Goal: Find specific page/section

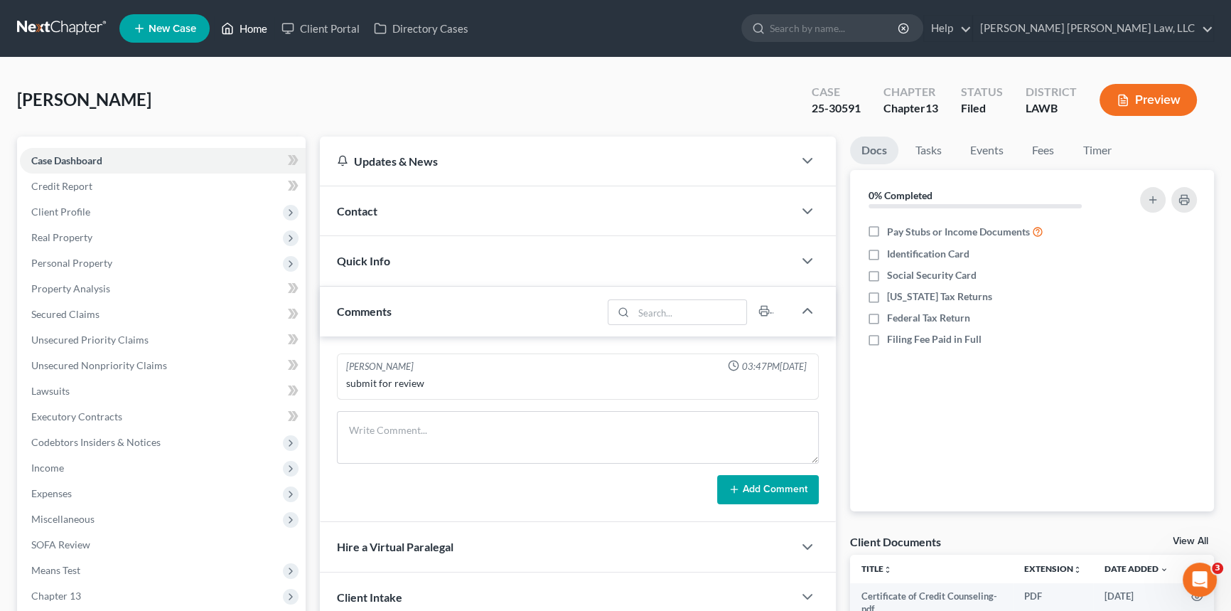
click at [242, 36] on link "Home" at bounding box center [244, 29] width 60 height 26
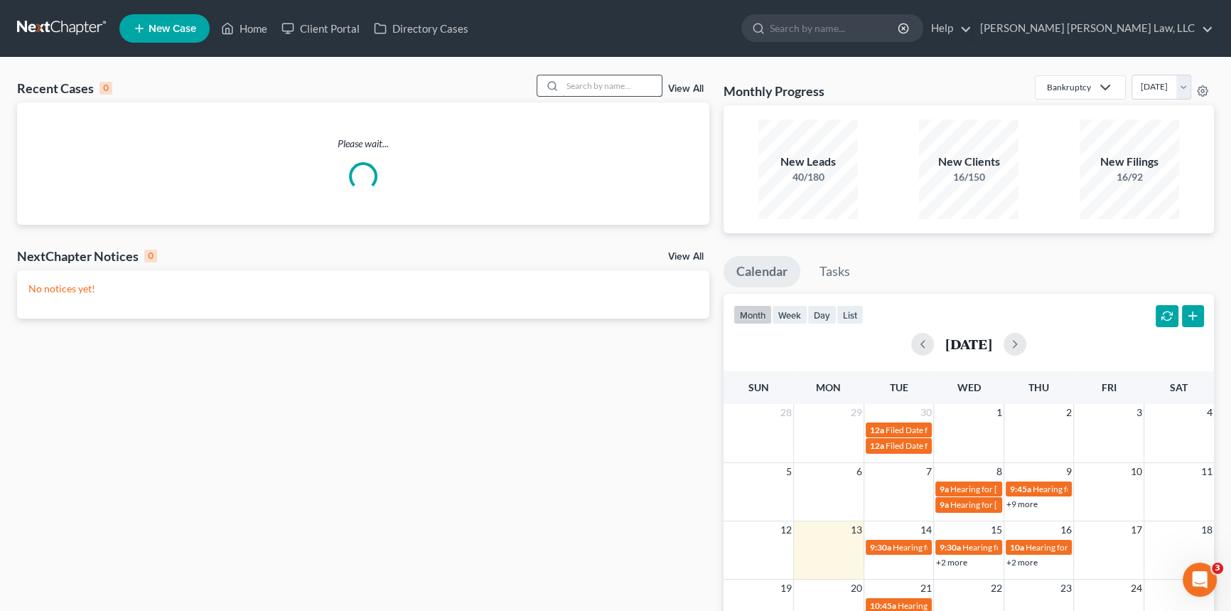
click at [577, 87] on input "search" at bounding box center [612, 85] width 100 height 21
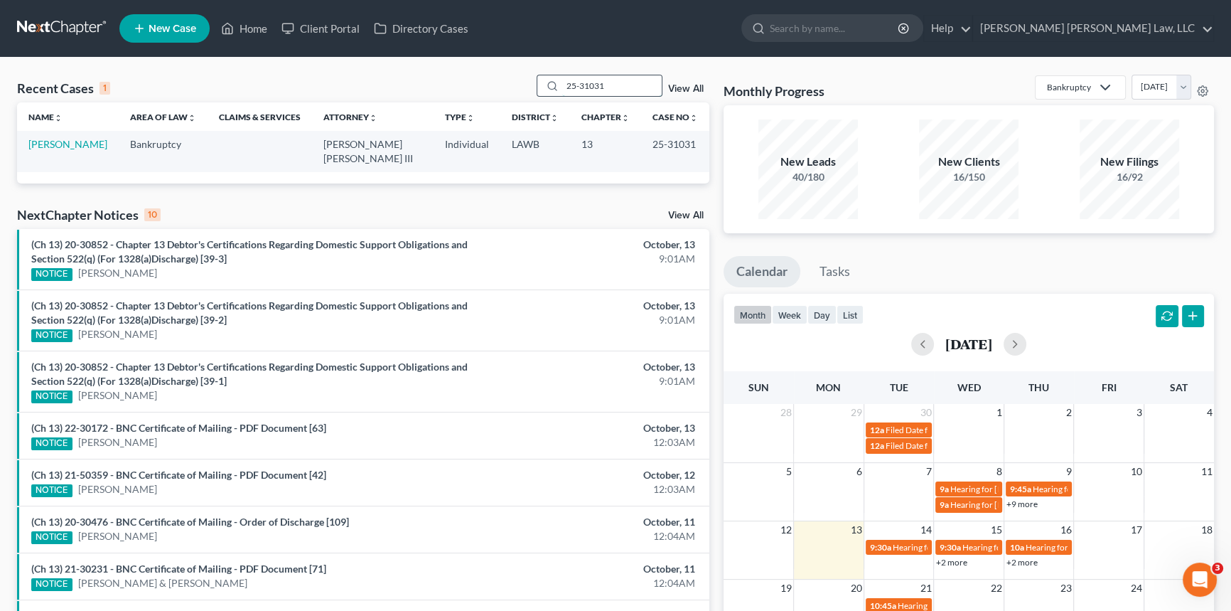
type input "25-31031"
click at [66, 141] on link "[PERSON_NAME]" at bounding box center [67, 144] width 79 height 12
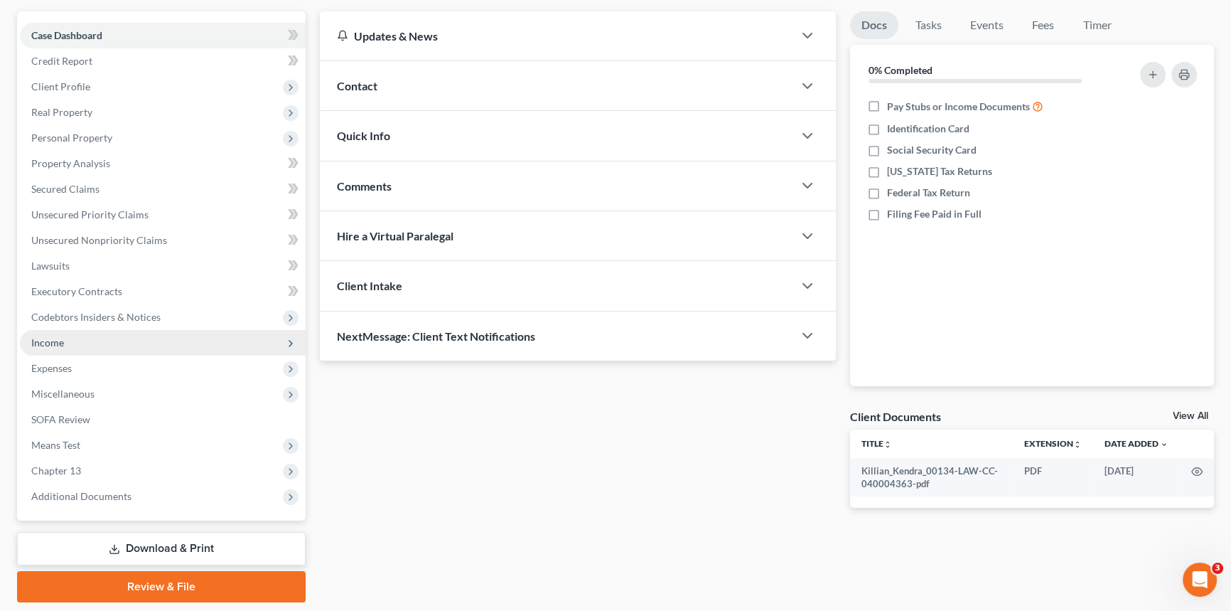
scroll to position [169, 0]
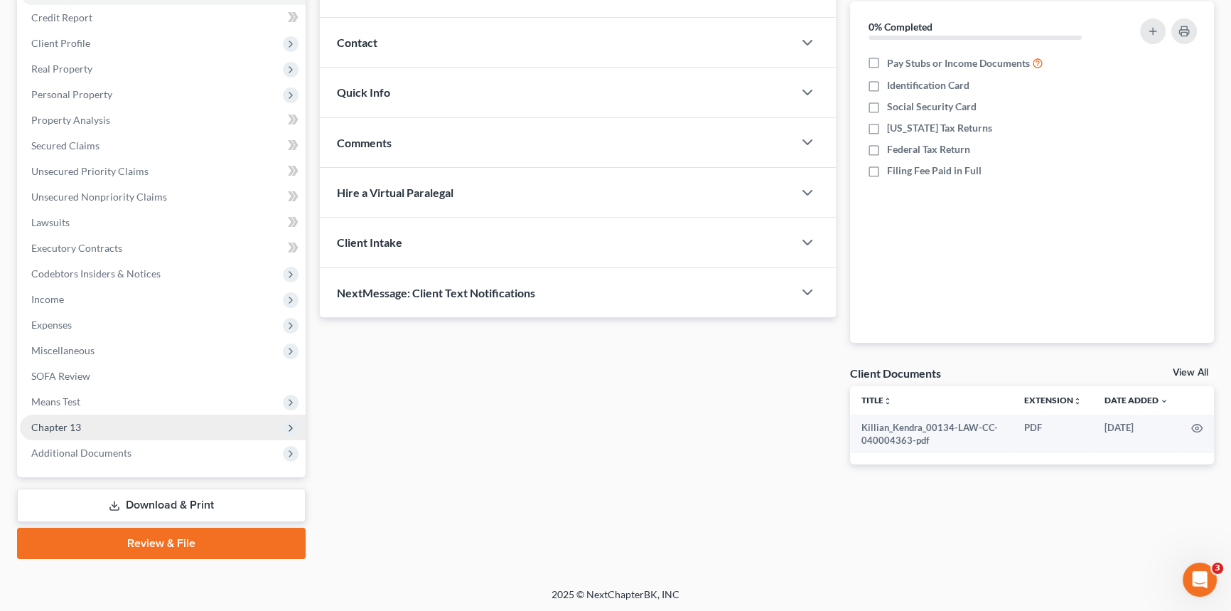
click at [100, 424] on span "Chapter 13" at bounding box center [163, 428] width 286 height 26
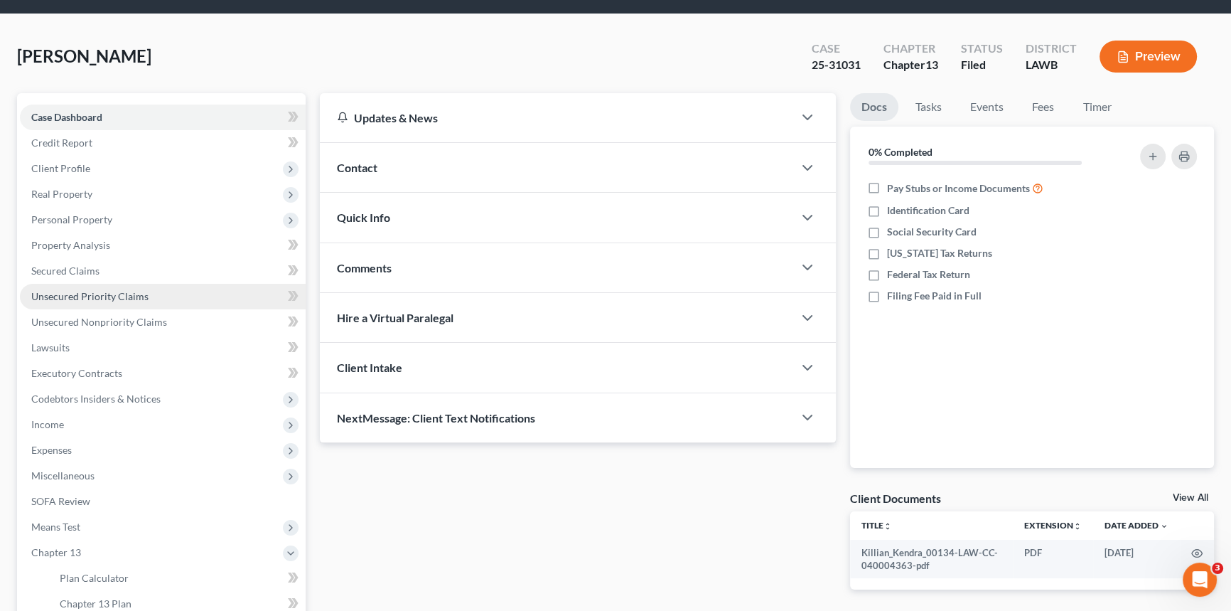
scroll to position [129, 0]
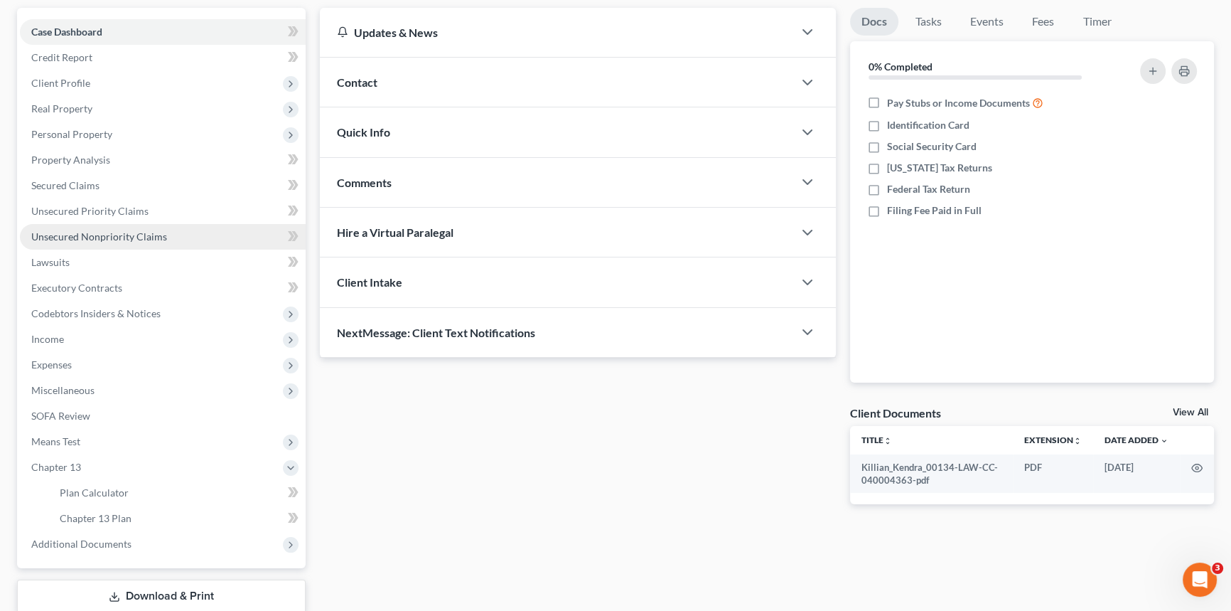
click at [151, 230] on span "Unsecured Nonpriority Claims" at bounding box center [99, 236] width 136 height 12
